Goal: Task Accomplishment & Management: Manage account settings

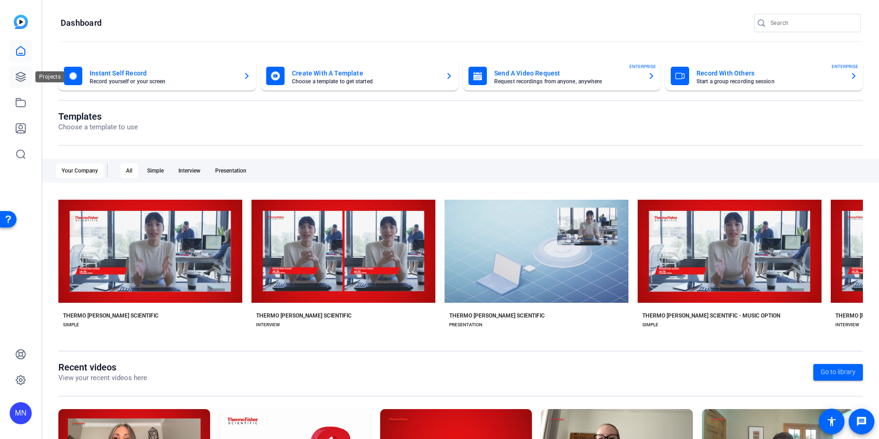
click at [24, 74] on icon at bounding box center [20, 76] width 9 height 9
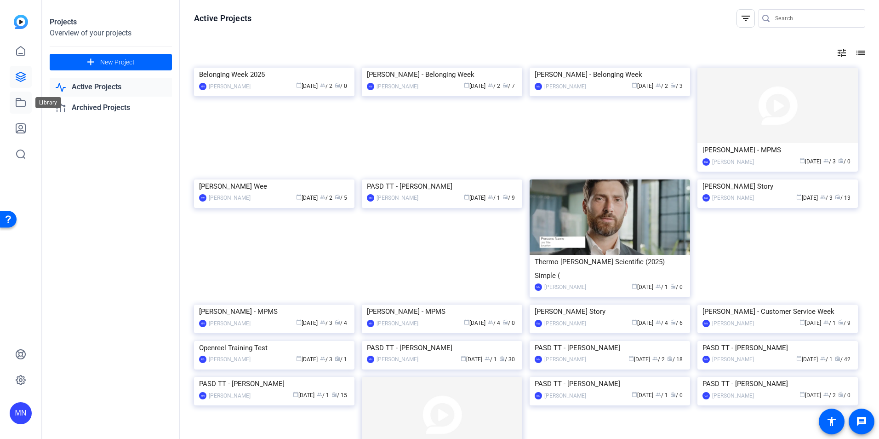
click at [23, 105] on icon at bounding box center [20, 102] width 11 height 11
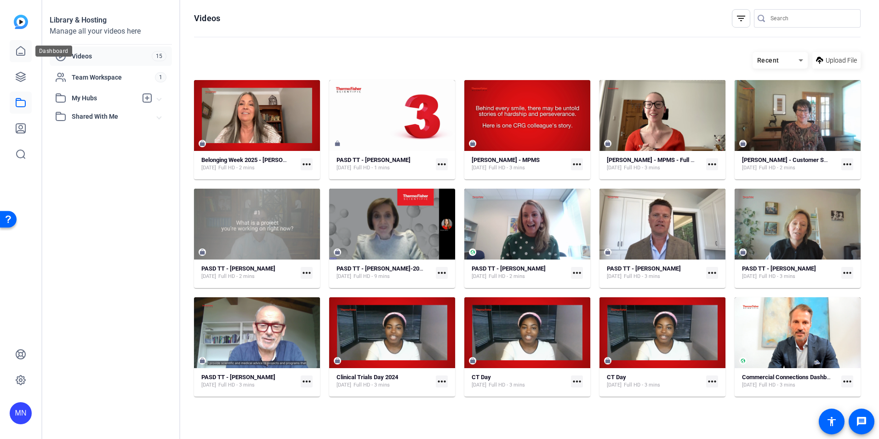
click at [18, 51] on icon at bounding box center [20, 51] width 11 height 11
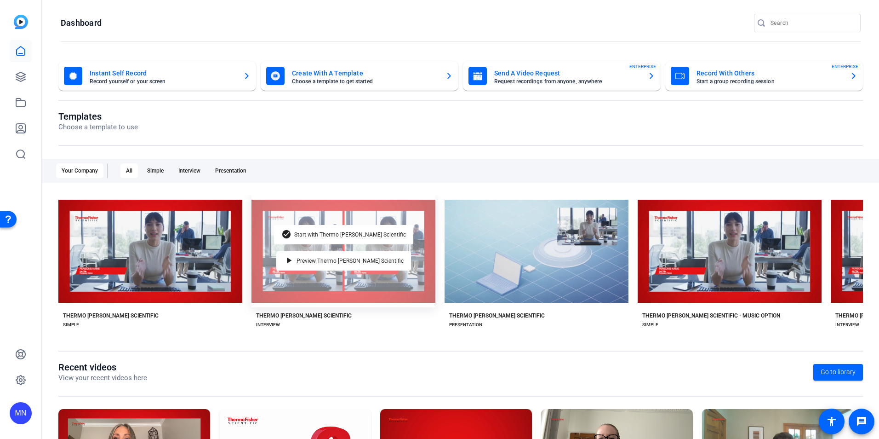
scroll to position [104, 0]
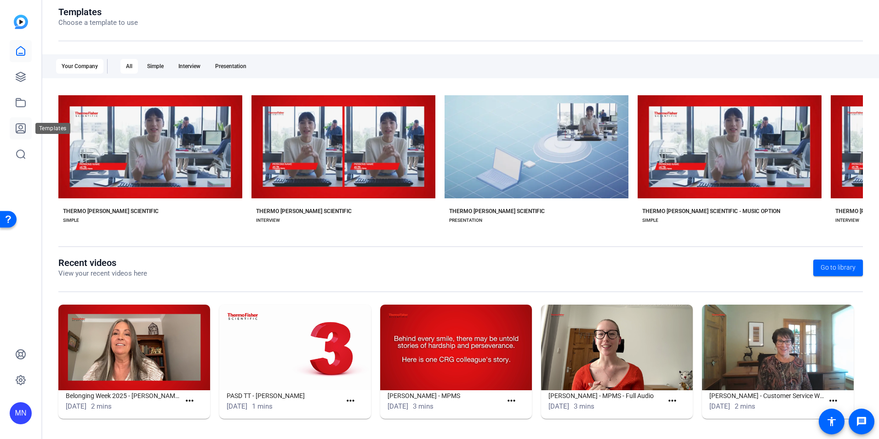
click at [23, 125] on icon at bounding box center [20, 128] width 11 height 11
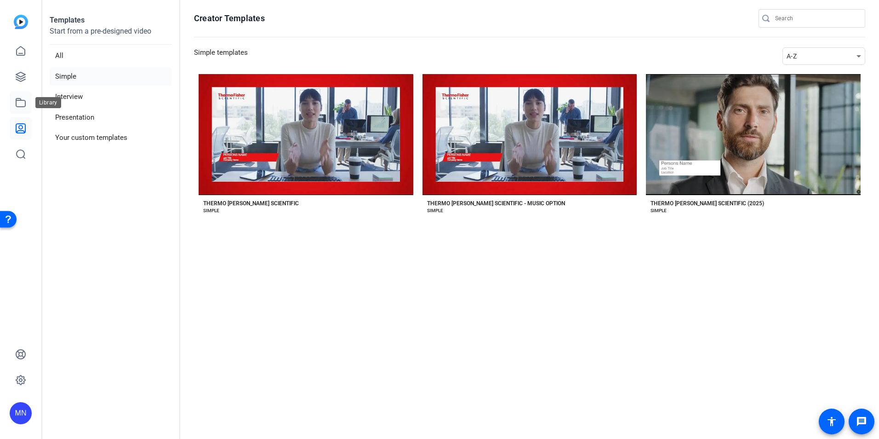
click at [25, 103] on icon at bounding box center [20, 102] width 9 height 8
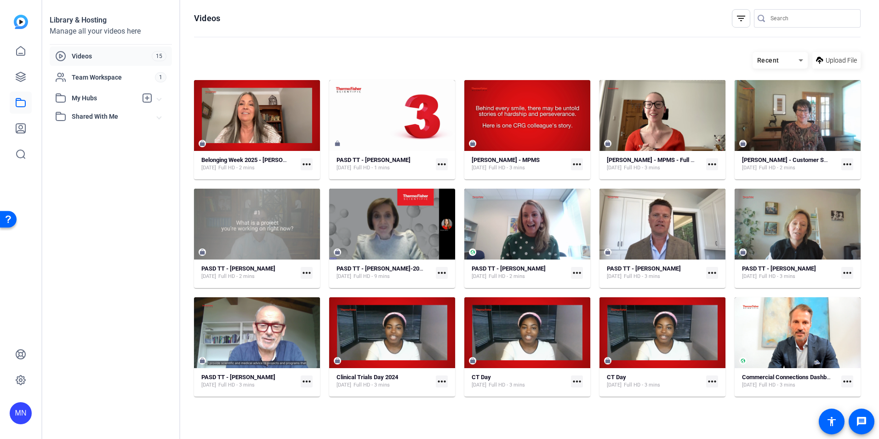
click at [107, 61] on div "Videos" at bounding box center [103, 56] width 97 height 11
click at [27, 79] on link at bounding box center [21, 77] width 22 height 22
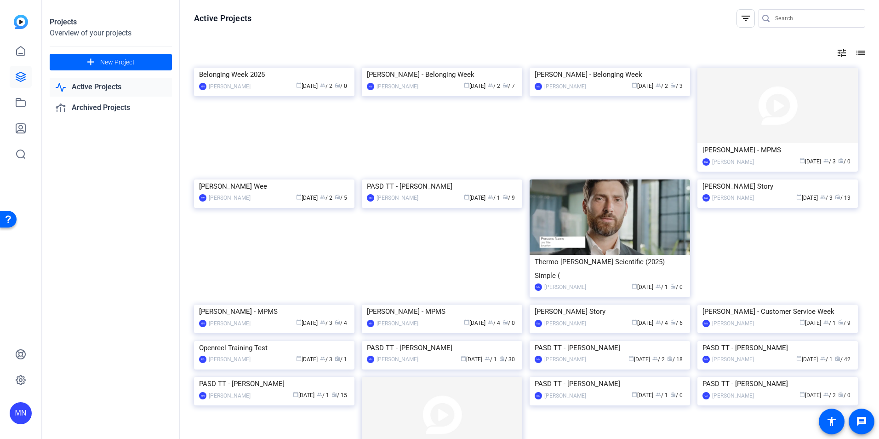
drag, startPoint x: 316, startPoint y: 327, endPoint x: 860, endPoint y: 54, distance: 607.7
click at [860, 54] on mat-icon "list" at bounding box center [859, 52] width 11 height 11
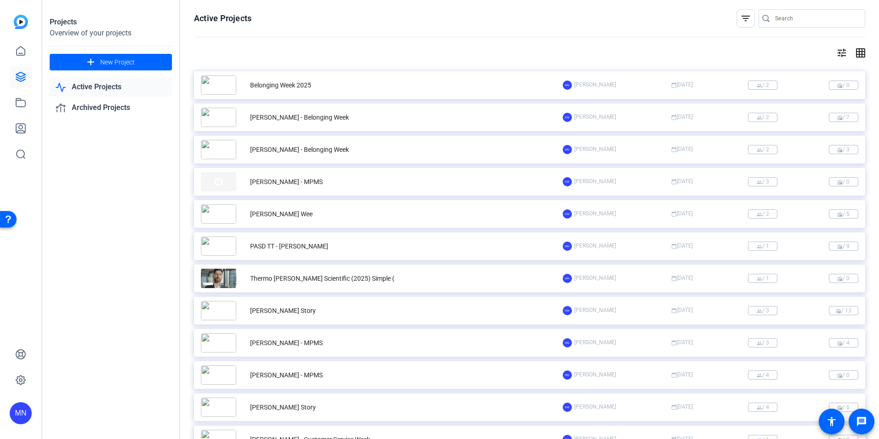
drag, startPoint x: 314, startPoint y: 86, endPoint x: 379, endPoint y: 77, distance: 66.0
click at [379, 77] on div "Belonging Week 2025" at bounding box center [382, 84] width 362 height 19
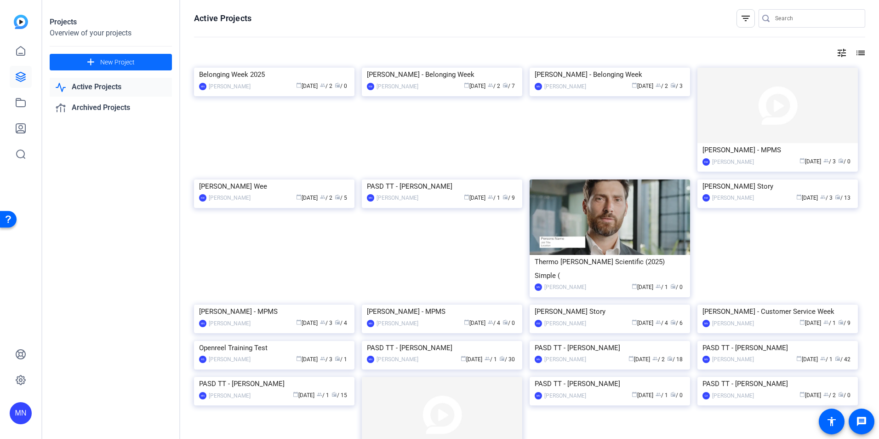
click at [147, 66] on span at bounding box center [111, 62] width 122 height 22
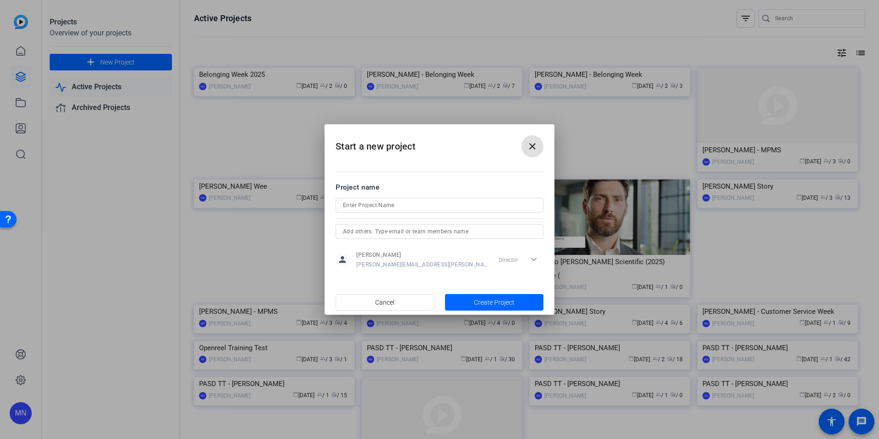
click at [390, 207] on input at bounding box center [439, 205] width 193 height 11
type input "Marketing Project - [PERSON_NAME]"
click at [405, 238] on div at bounding box center [439, 231] width 193 height 15
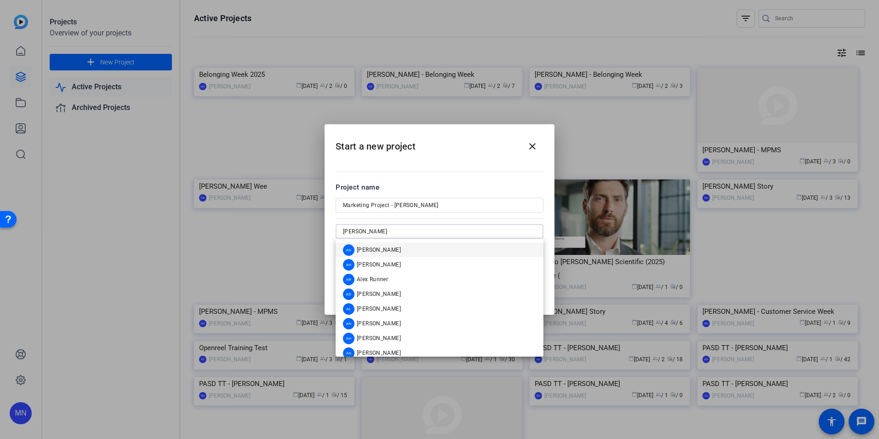
type input "[PERSON_NAME]"
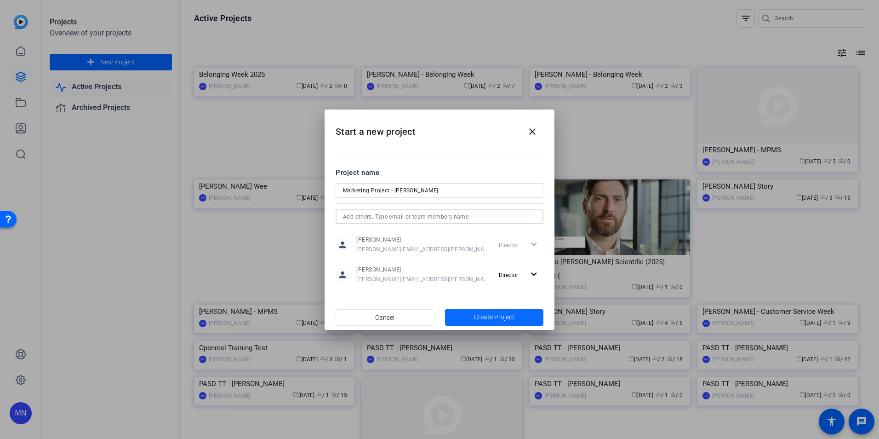
click at [526, 315] on span "button" at bounding box center [494, 317] width 99 height 22
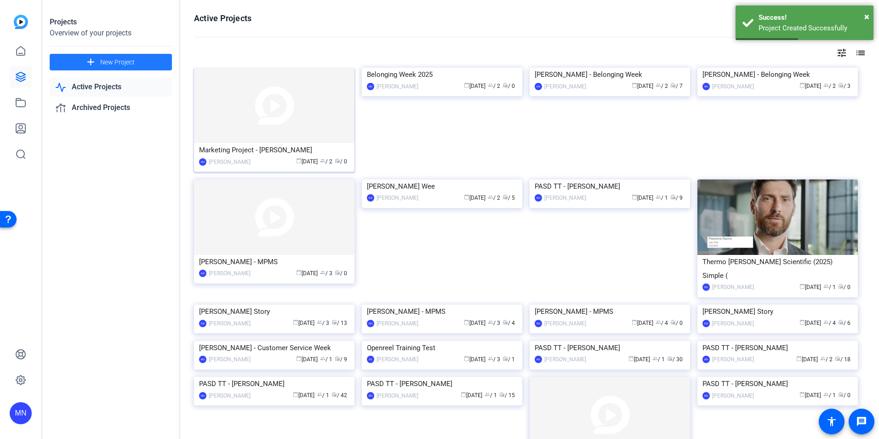
click at [297, 123] on img at bounding box center [274, 105] width 160 height 75
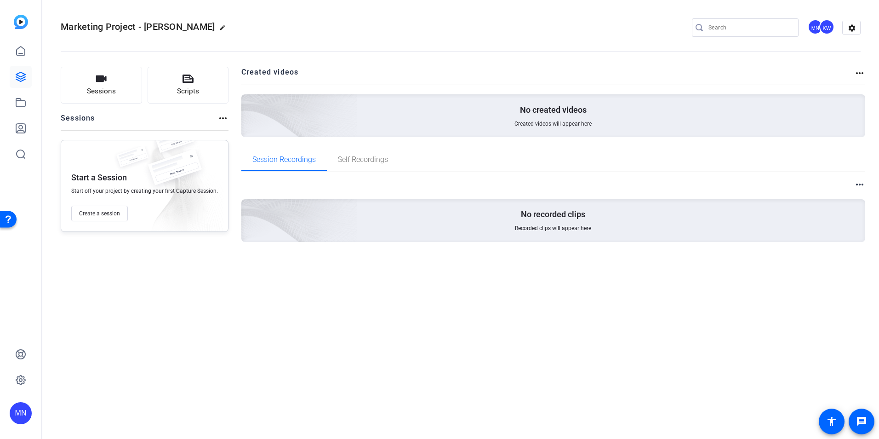
click at [859, 74] on mat-icon "more_horiz" at bounding box center [859, 73] width 11 height 11
click at [289, 329] on div at bounding box center [439, 219] width 879 height 439
click at [363, 165] on span "Self Recordings" at bounding box center [363, 160] width 50 height 22
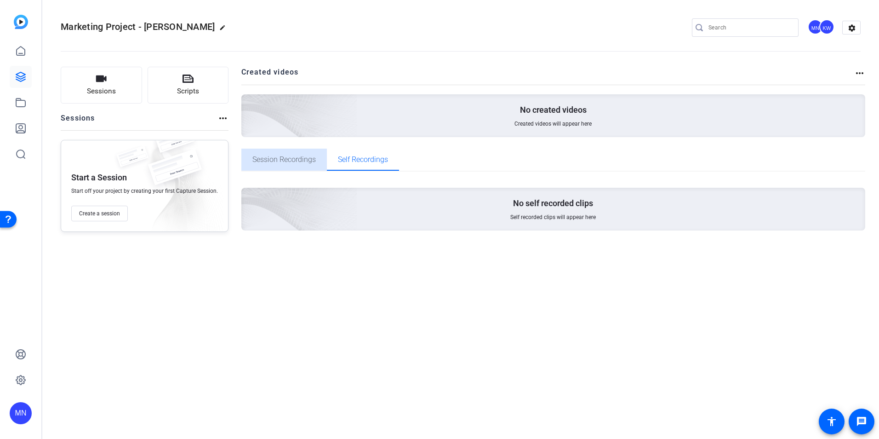
click at [290, 157] on span "Session Recordings" at bounding box center [283, 159] width 63 height 7
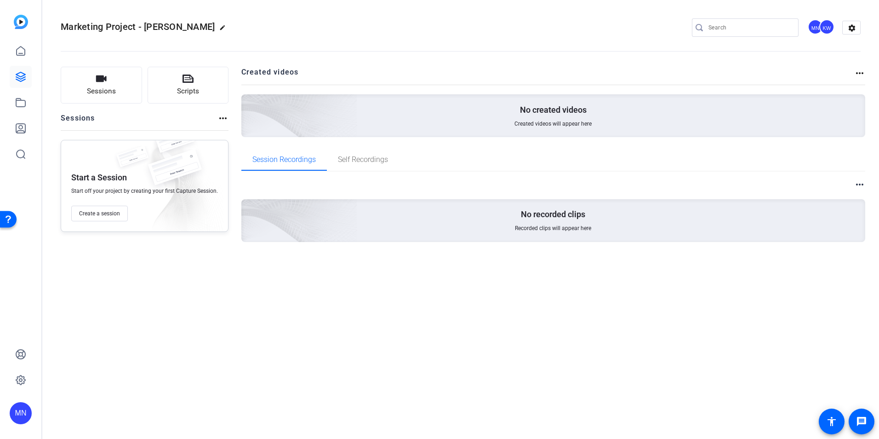
click at [861, 182] on mat-icon "more_horiz" at bounding box center [859, 184] width 11 height 11
click at [844, 164] on div at bounding box center [439, 219] width 879 height 439
click at [120, 90] on button "Sessions" at bounding box center [101, 85] width 81 height 37
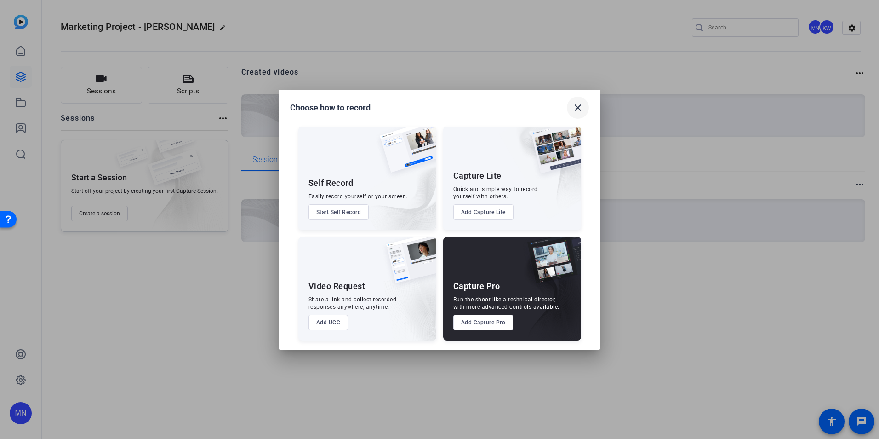
click at [584, 110] on span at bounding box center [578, 108] width 22 height 22
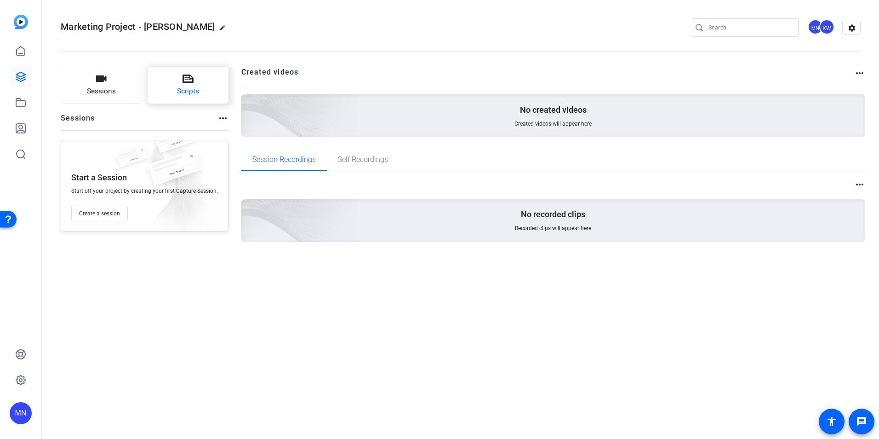
click at [193, 82] on button "Scripts" at bounding box center [188, 85] width 81 height 37
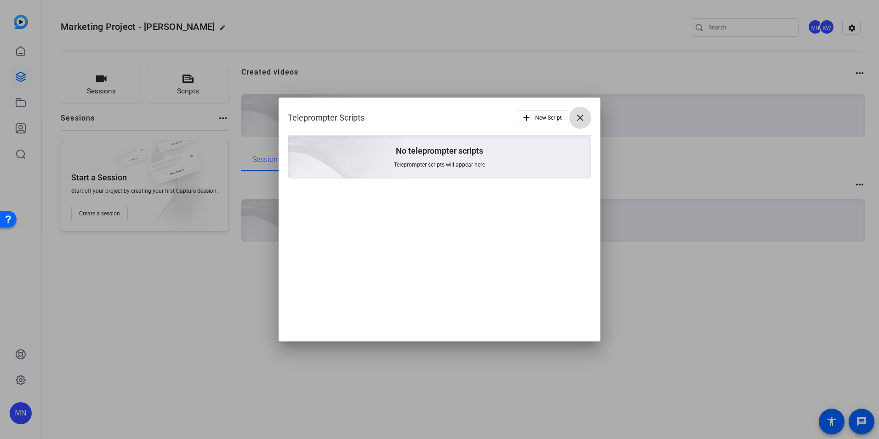
click at [587, 120] on span at bounding box center [580, 118] width 22 height 22
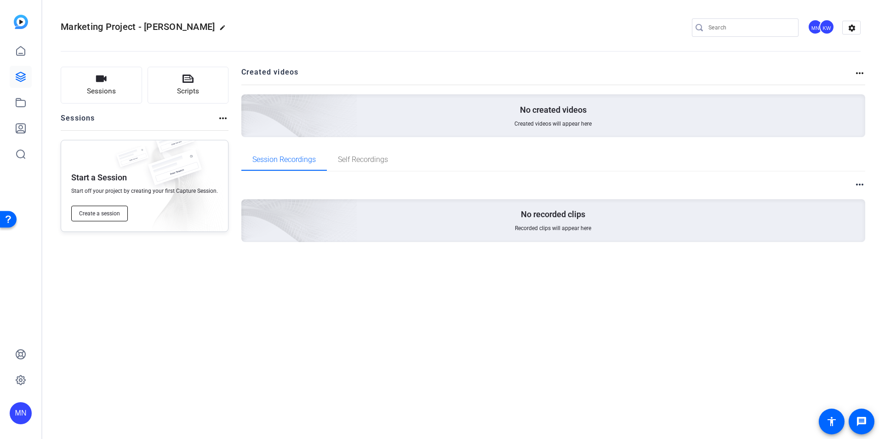
click at [111, 212] on span "Create a session" at bounding box center [99, 213] width 41 height 7
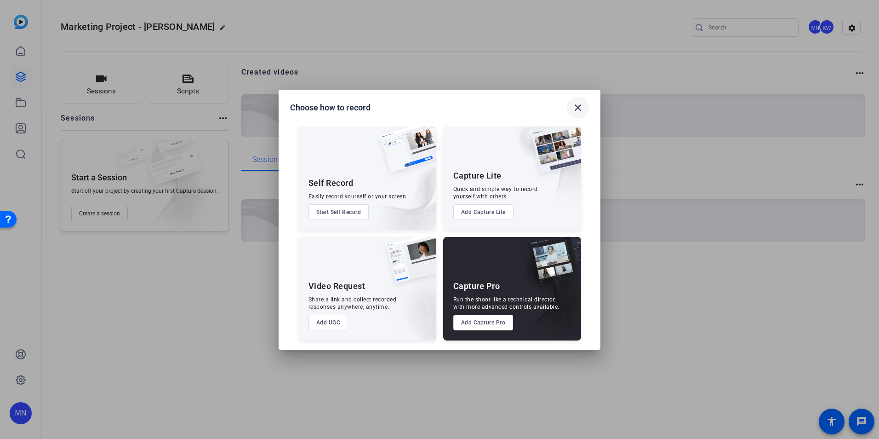
click at [582, 108] on mat-icon "close" at bounding box center [578, 107] width 11 height 11
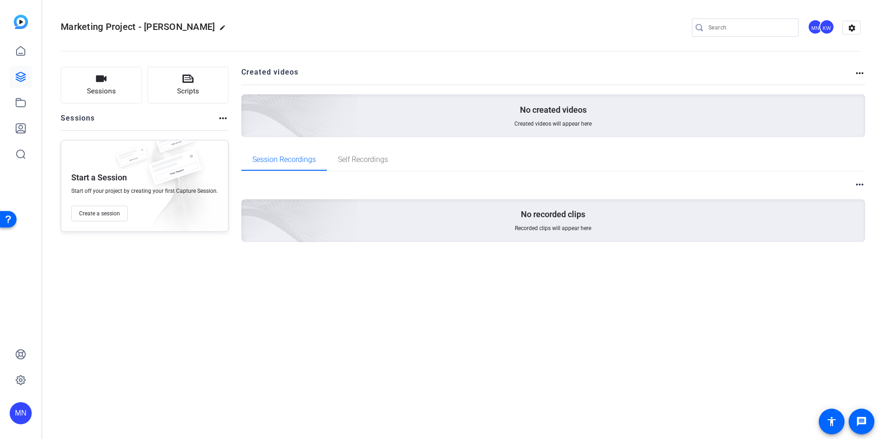
click at [537, 155] on div "Session Recordings Self Recordings" at bounding box center [553, 160] width 625 height 22
click at [849, 23] on mat-icon "settings" at bounding box center [852, 28] width 18 height 14
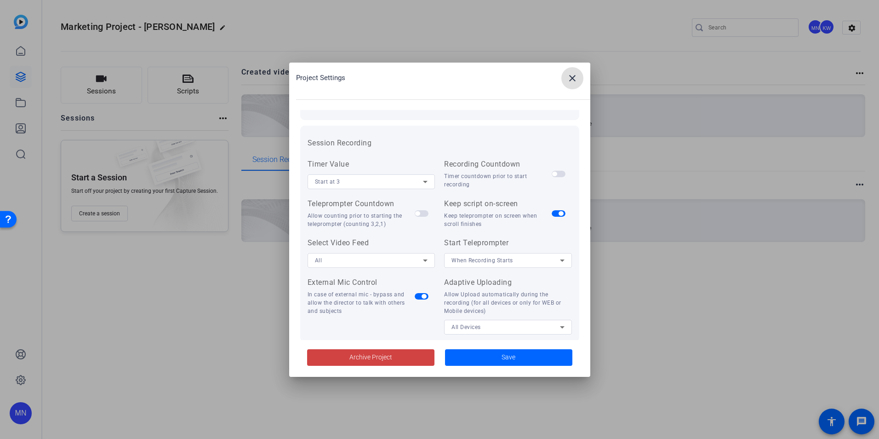
scroll to position [190, 0]
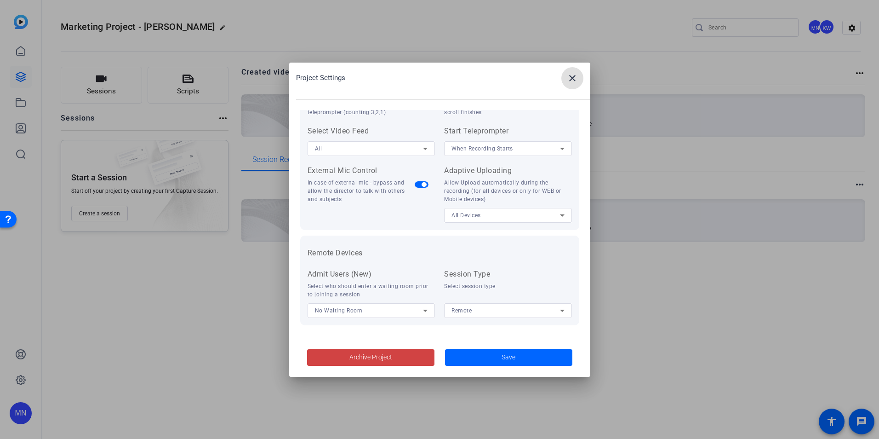
click at [578, 87] on span at bounding box center [573, 78] width 22 height 22
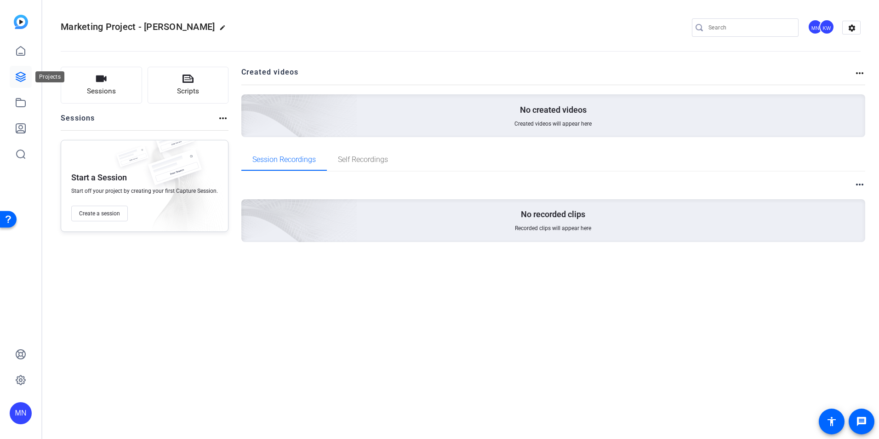
click at [23, 80] on icon at bounding box center [20, 76] width 9 height 9
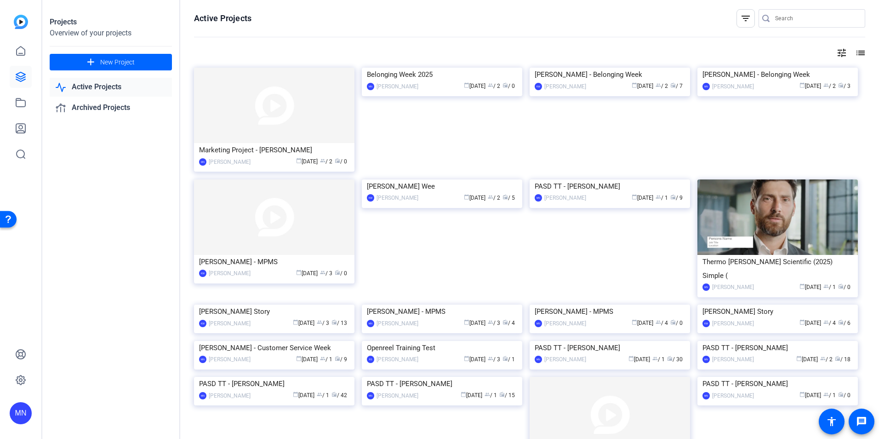
click at [103, 88] on link "Active Projects" at bounding box center [111, 87] width 122 height 19
click at [86, 87] on link "Active Projects" at bounding box center [111, 87] width 122 height 19
click at [96, 108] on link "Archived Projects" at bounding box center [111, 107] width 122 height 19
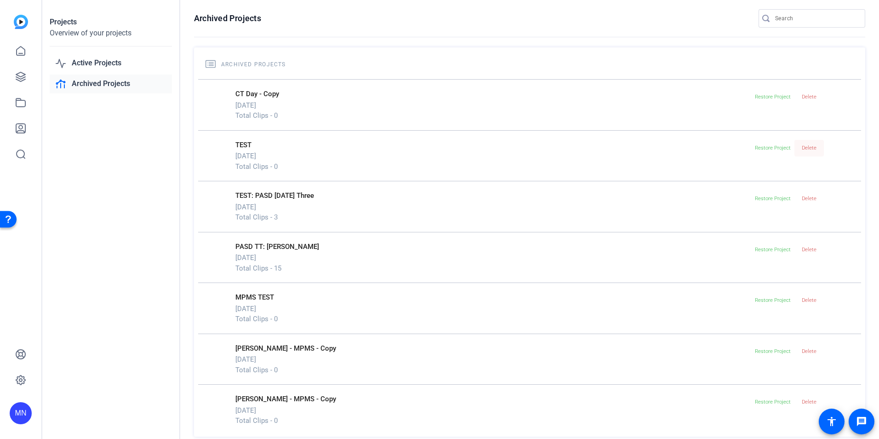
click at [802, 147] on span "Delete" at bounding box center [809, 148] width 15 height 6
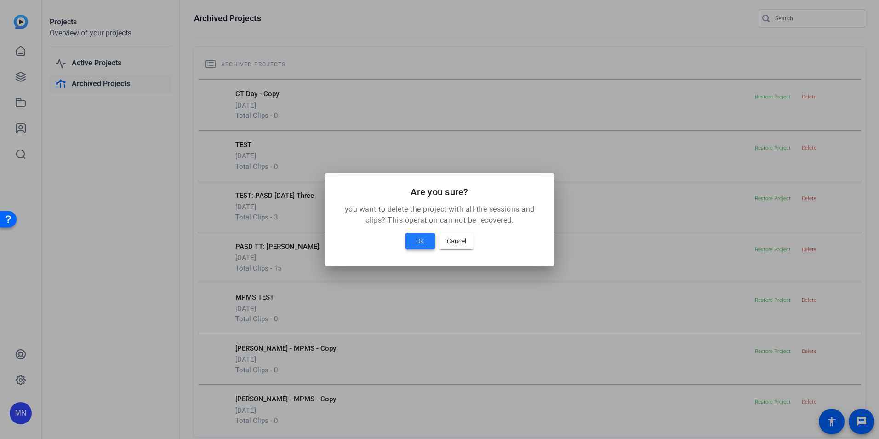
click at [417, 234] on span at bounding box center [420, 241] width 29 height 22
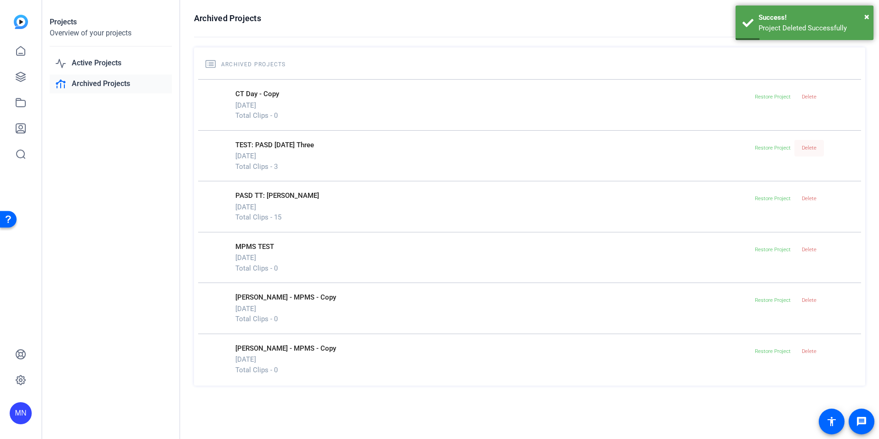
click at [821, 150] on span at bounding box center [809, 148] width 29 height 22
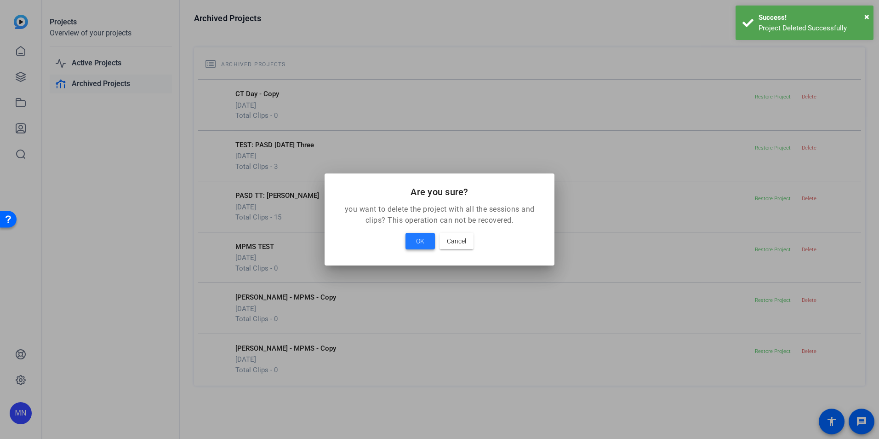
click at [414, 244] on span at bounding box center [420, 241] width 29 height 22
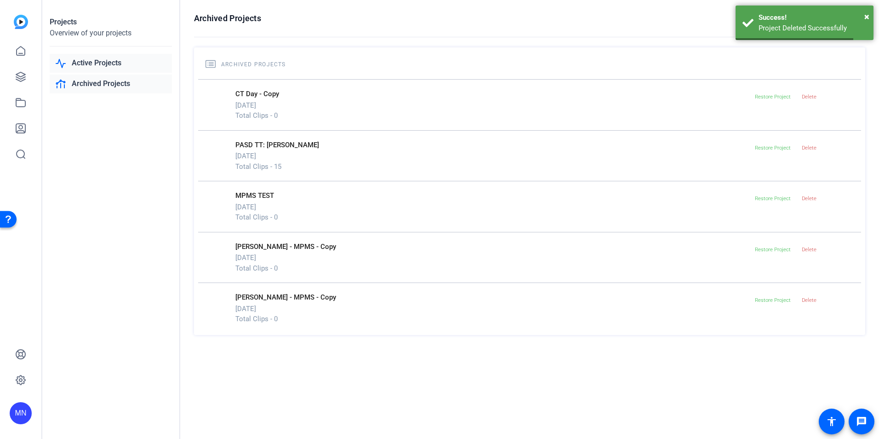
click at [111, 56] on link "Active Projects" at bounding box center [111, 63] width 122 height 19
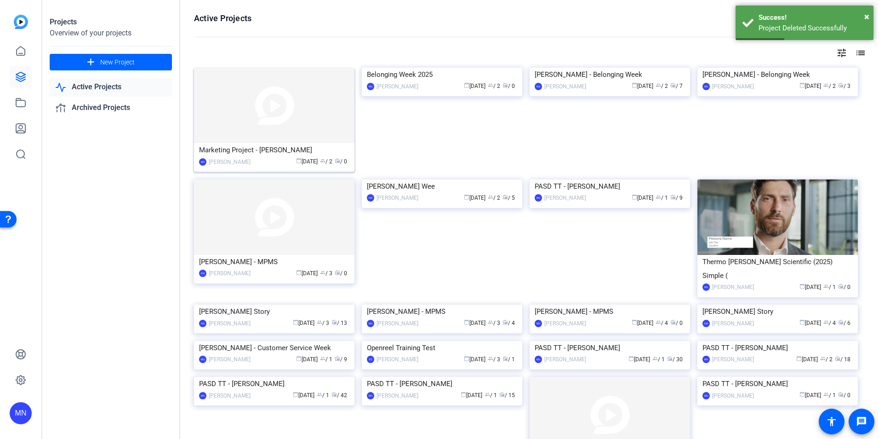
click at [275, 114] on img at bounding box center [274, 105] width 160 height 75
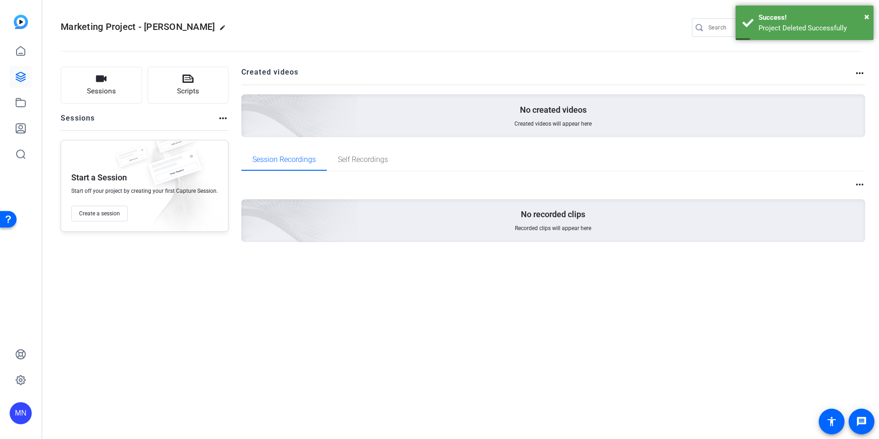
click at [861, 75] on mat-icon "more_horiz" at bounding box center [859, 73] width 11 height 11
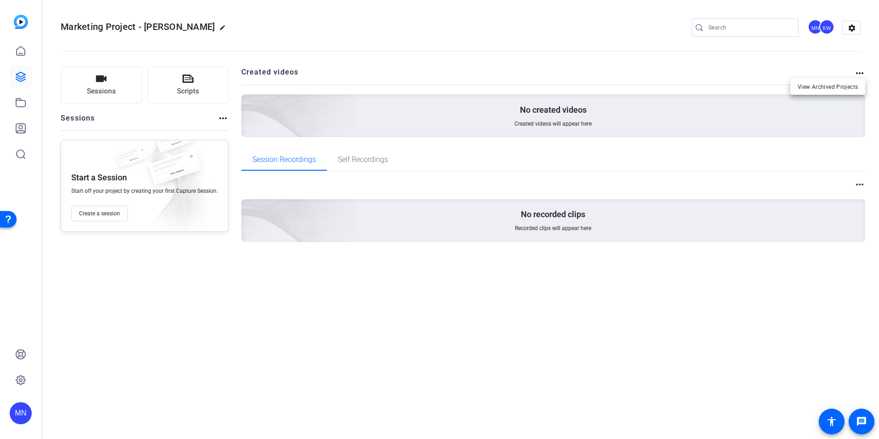
click at [859, 49] on div at bounding box center [439, 219] width 879 height 439
click at [860, 32] on mat-icon "settings" at bounding box center [852, 28] width 18 height 14
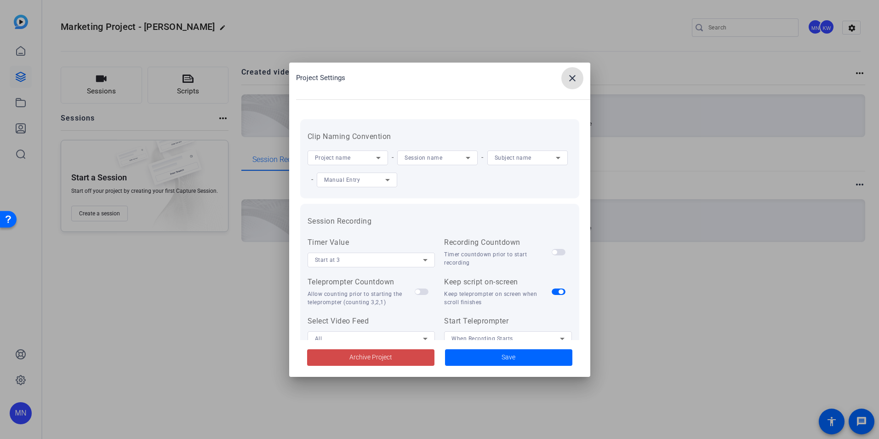
click at [333, 349] on span at bounding box center [370, 357] width 127 height 22
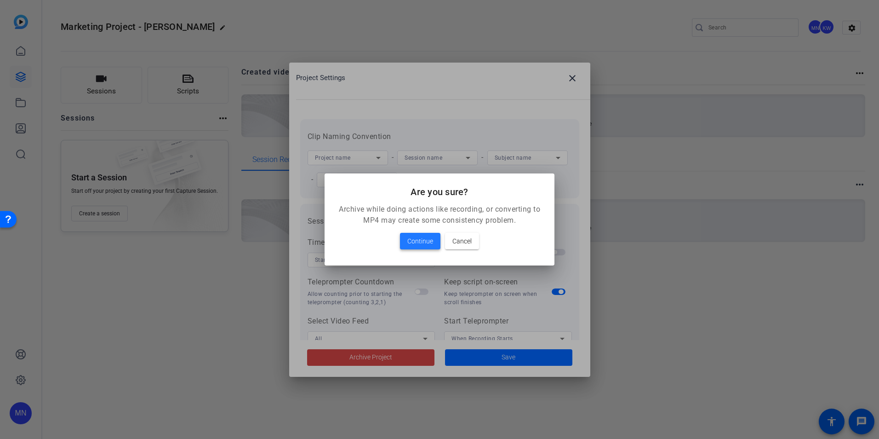
click at [423, 241] on span "Continue" at bounding box center [420, 240] width 26 height 11
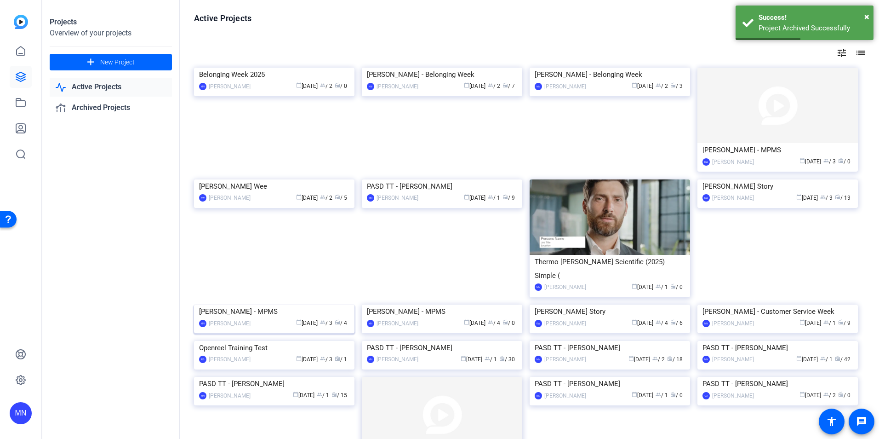
click at [258, 304] on img at bounding box center [274, 304] width 160 height 0
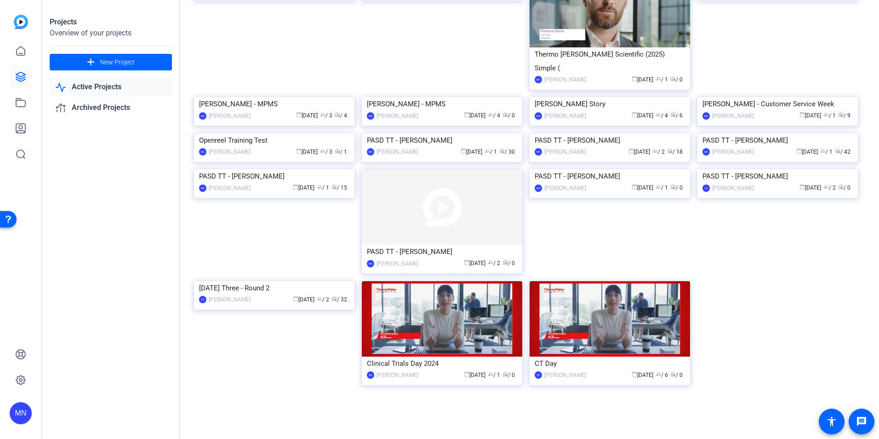
scroll to position [344, 0]
click at [321, 281] on img at bounding box center [274, 281] width 160 height 0
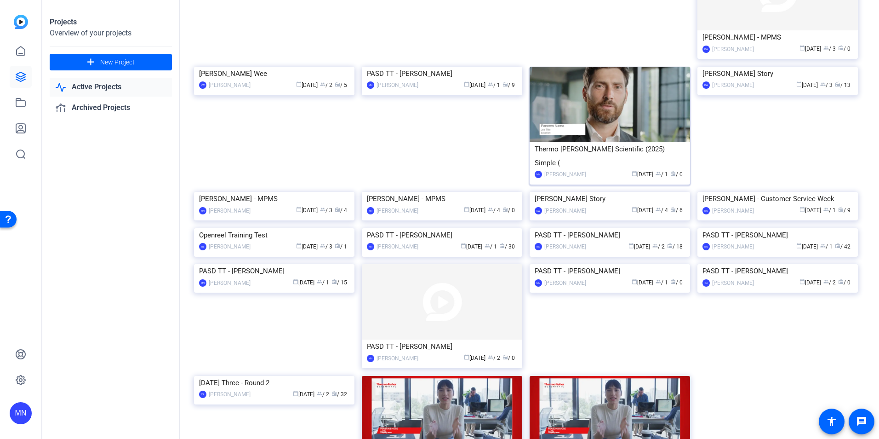
scroll to position [276, 0]
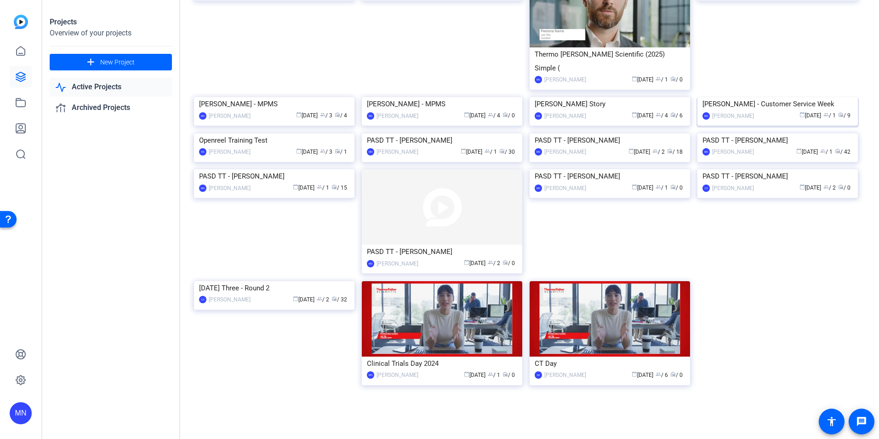
click at [777, 97] on img at bounding box center [778, 97] width 160 height 0
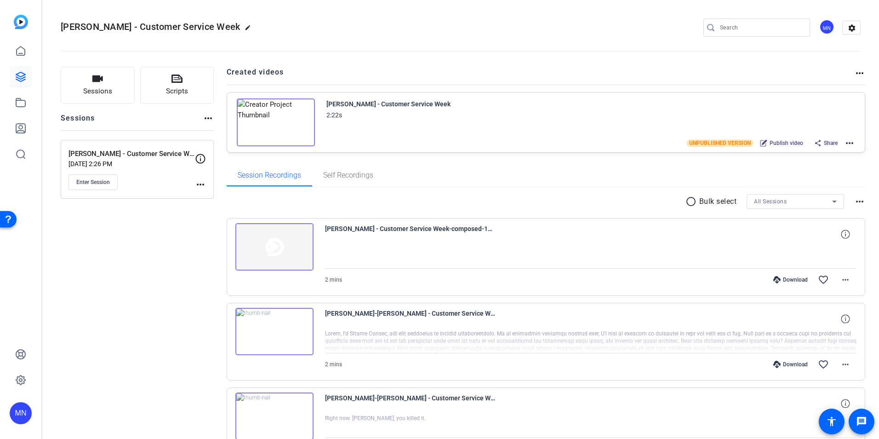
click at [848, 142] on mat-icon "more_horiz" at bounding box center [849, 143] width 11 height 11
click at [820, 176] on span "Duplicate in new Project" at bounding box center [812, 177] width 64 height 11
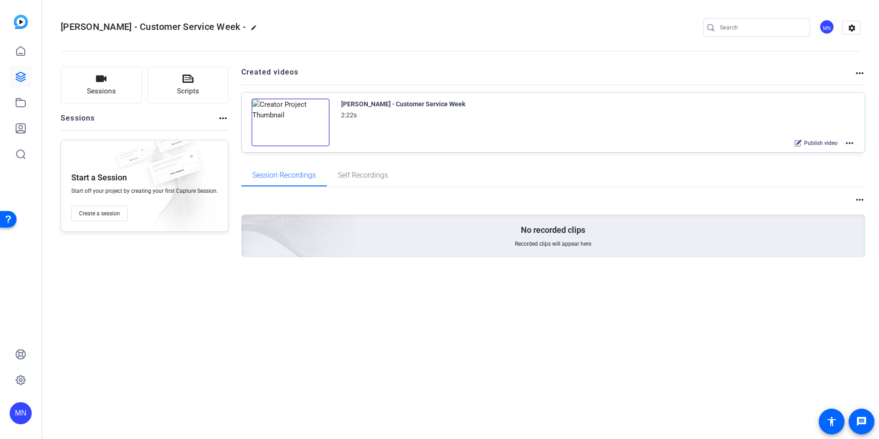
click at [218, 29] on span "[PERSON_NAME] - Customer Service Week -" at bounding box center [153, 26] width 185 height 11
click at [251, 27] on mat-icon "edit" at bounding box center [256, 29] width 11 height 11
click at [126, 26] on input "Vivian Broach - Customer Service Week -" at bounding box center [98, 27] width 60 height 11
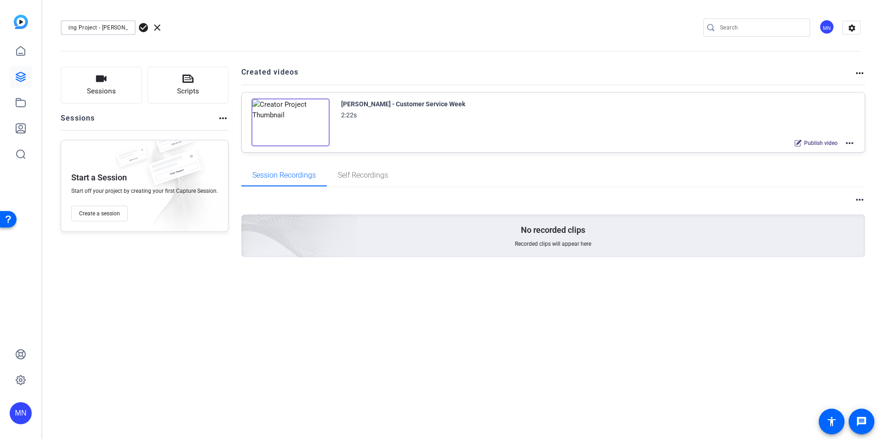
scroll to position [0, 21]
type input "Marketing Project - [PERSON_NAME]"
click at [148, 29] on span "check_circle" at bounding box center [143, 27] width 11 height 11
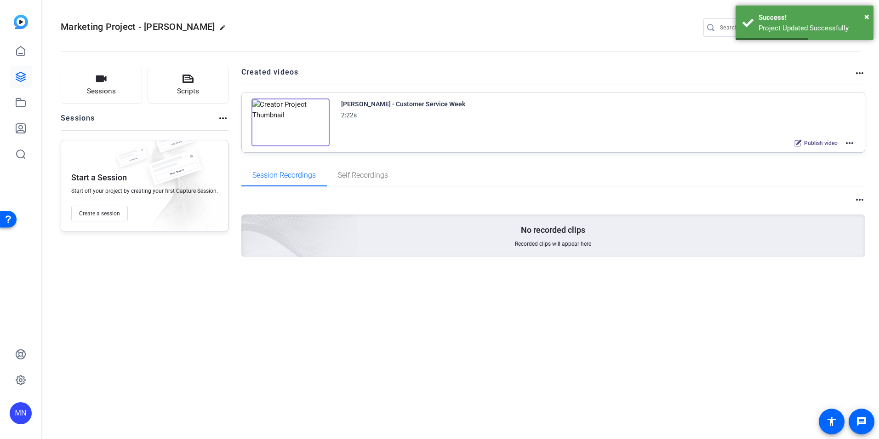
click at [320, 115] on img at bounding box center [291, 122] width 78 height 48
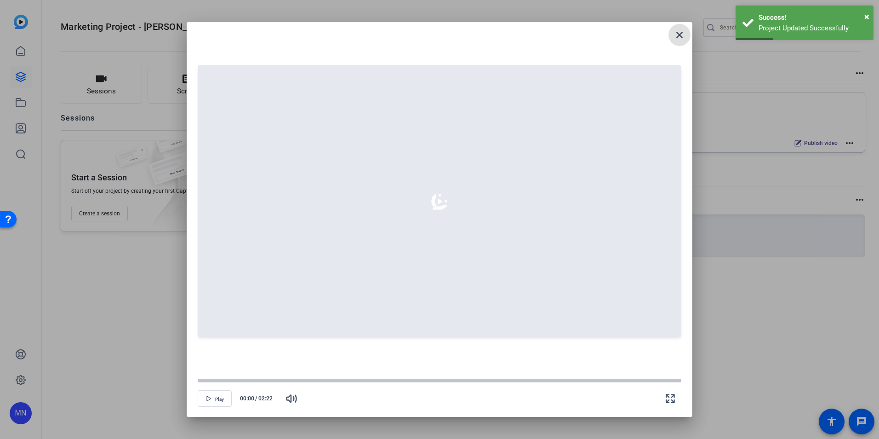
click at [0, 0] on mat-icon "close" at bounding box center [0, 0] width 0 height 0
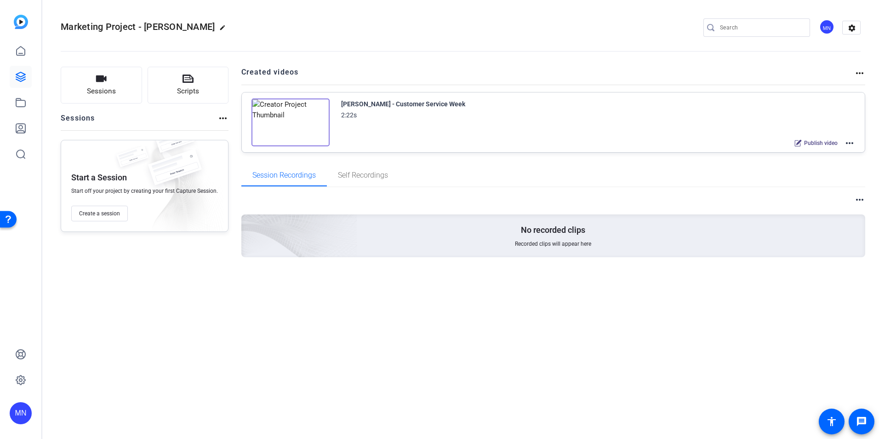
click at [853, 143] on mat-icon "more_horiz" at bounding box center [849, 143] width 11 height 11
click at [0, 0] on span "Edit in Creator" at bounding box center [0, 0] width 0 height 0
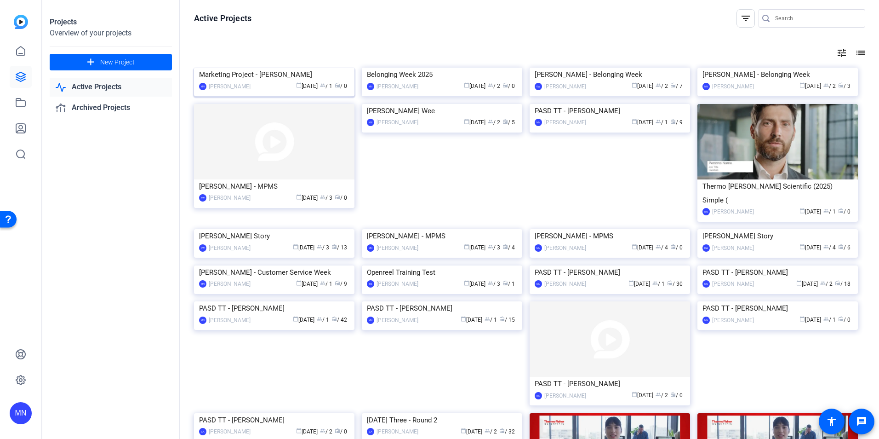
click at [317, 68] on img at bounding box center [274, 68] width 160 height 0
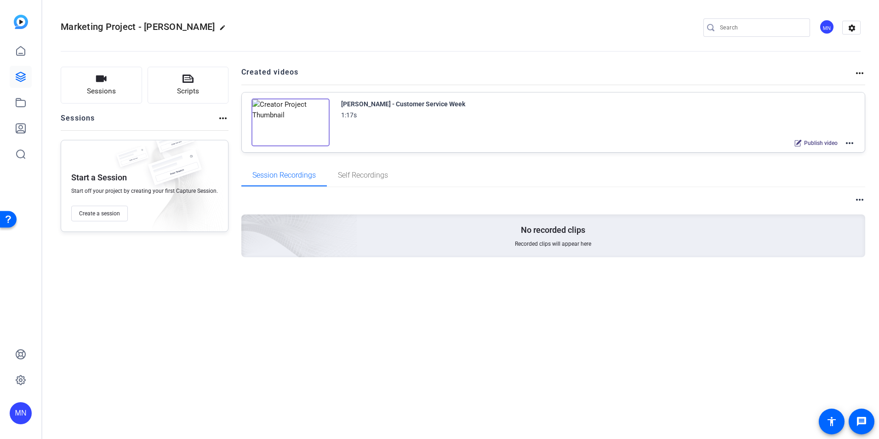
click at [844, 142] on div "Publish video more_horiz" at bounding box center [822, 143] width 65 height 12
click at [849, 142] on mat-icon "more_horiz" at bounding box center [849, 143] width 11 height 11
click at [813, 157] on span "Edit in Creator" at bounding box center [816, 154] width 64 height 11
